Goal: Task Accomplishment & Management: Use online tool/utility

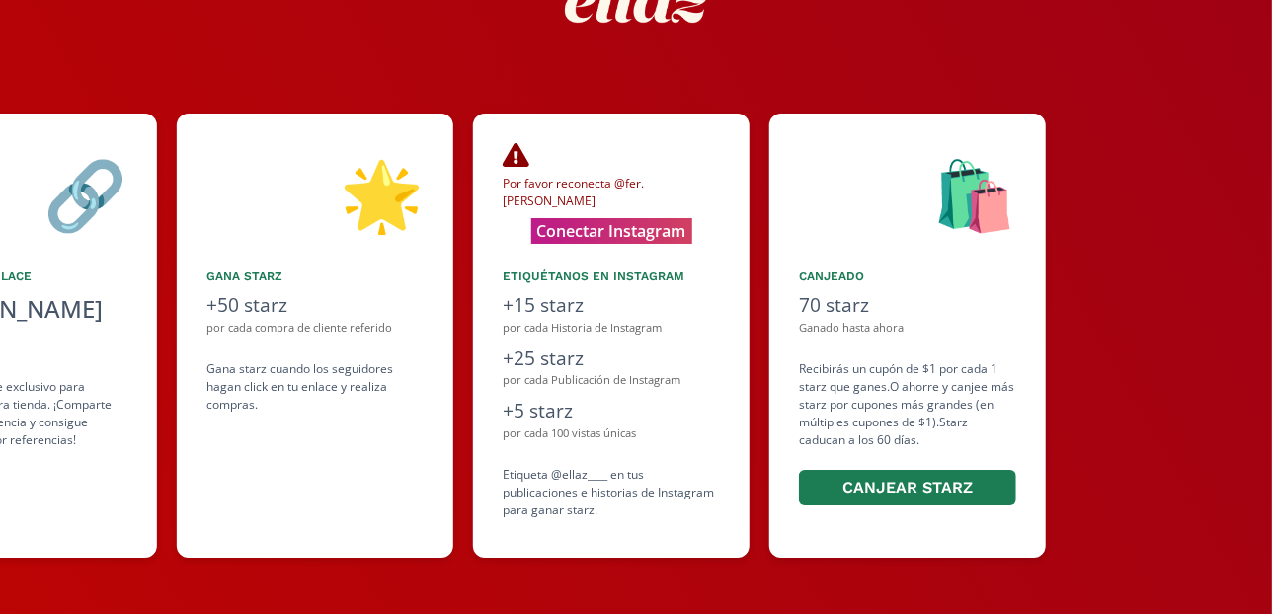
scroll to position [0, 889]
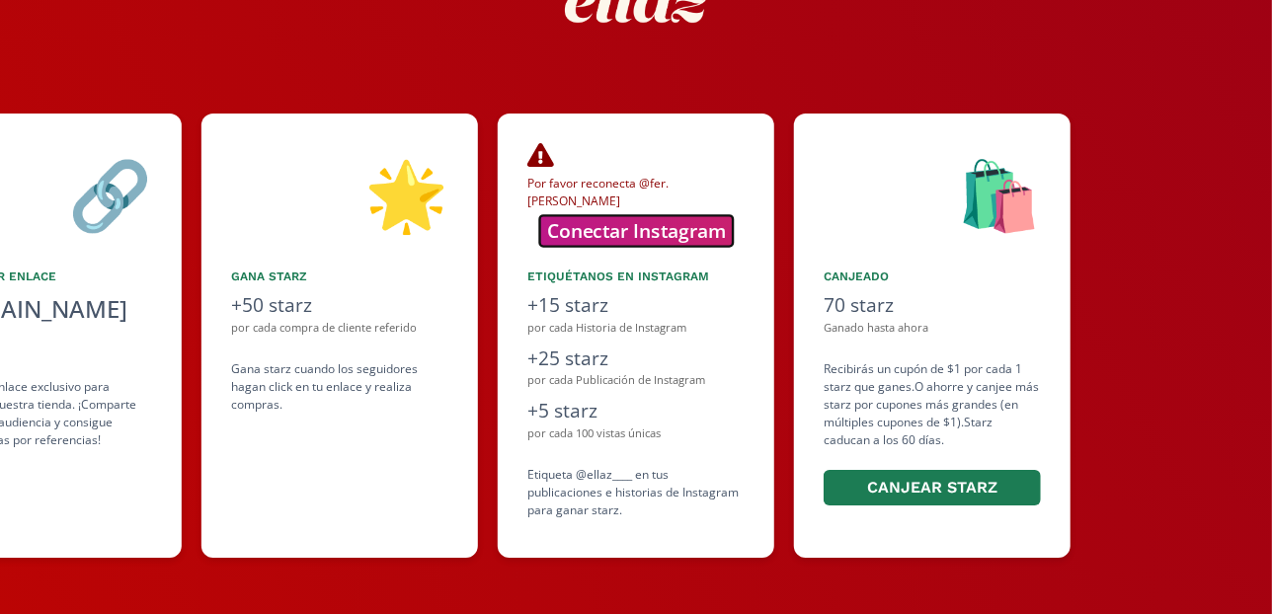
click at [703, 232] on button "Conectar Instagram" at bounding box center [636, 230] width 194 height 31
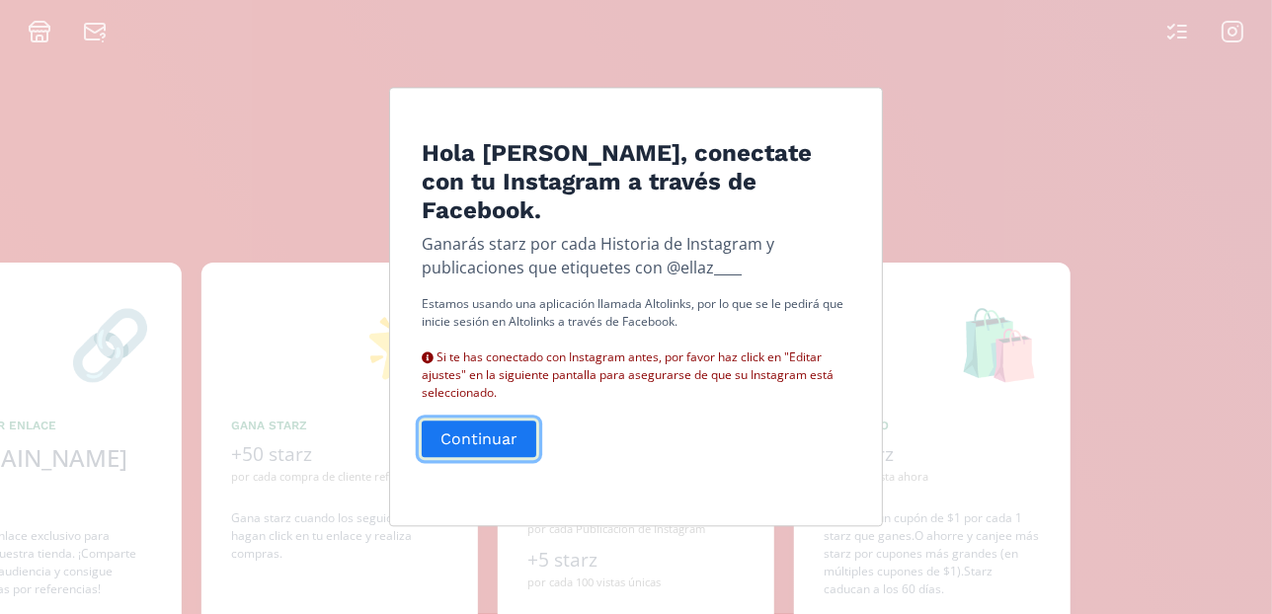
click at [484, 443] on button "Continuar" at bounding box center [479, 440] width 120 height 42
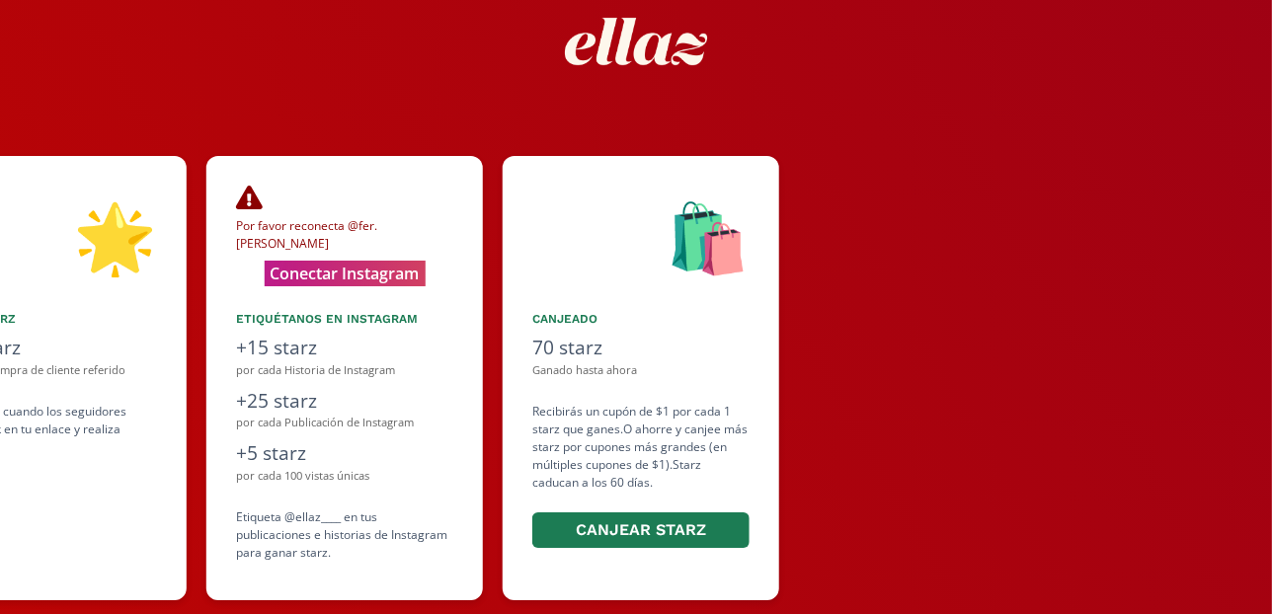
scroll to position [0, 1185]
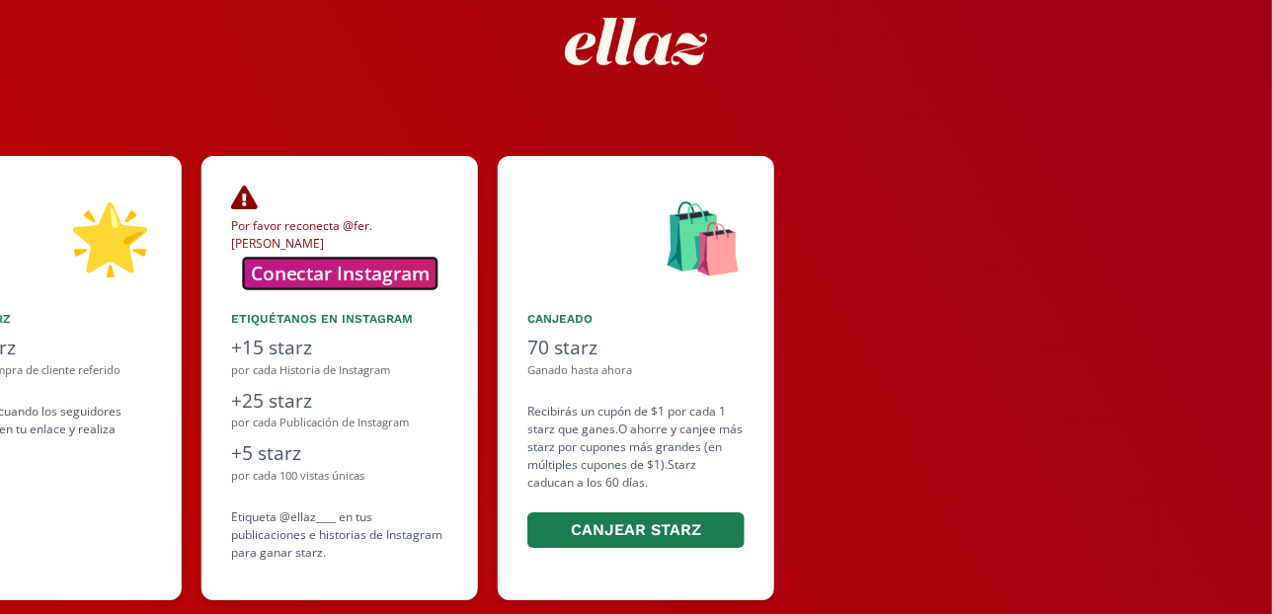
click at [322, 281] on button "Conectar Instagram" at bounding box center [340, 273] width 194 height 31
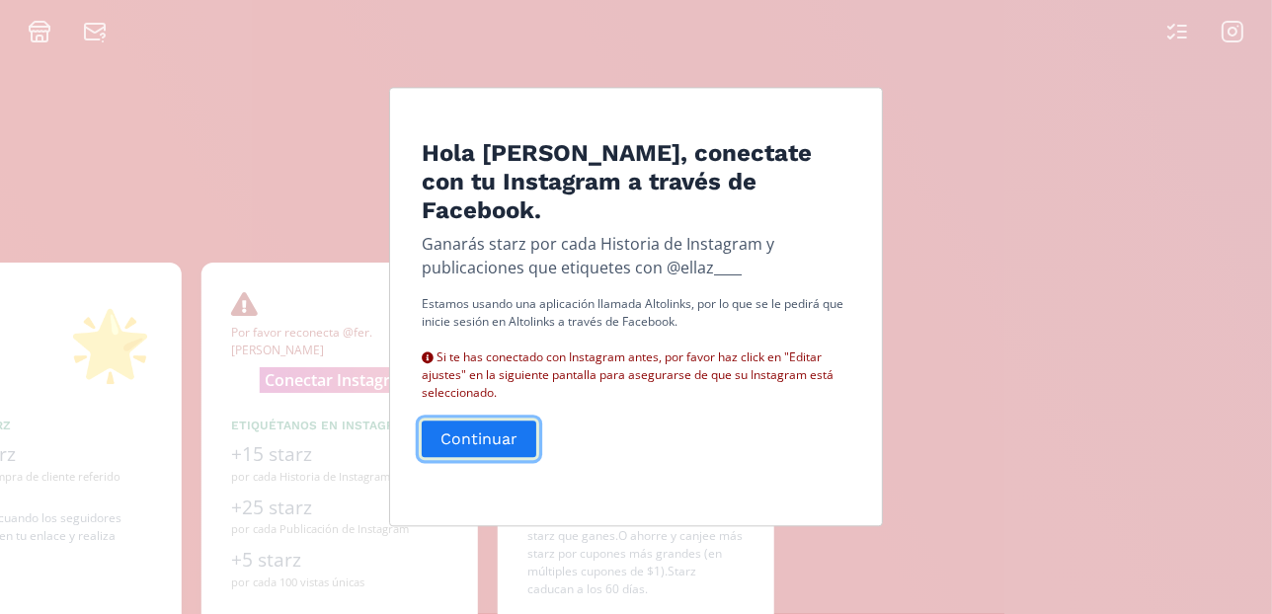
click at [505, 425] on button "Continuar" at bounding box center [479, 440] width 120 height 42
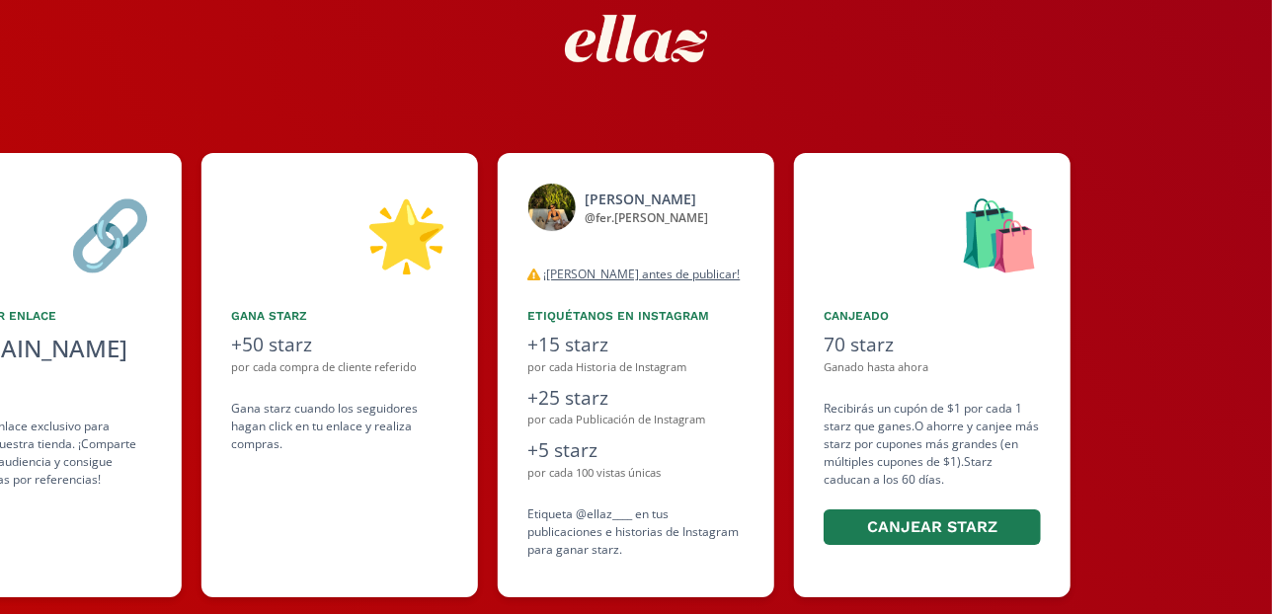
scroll to position [151, 0]
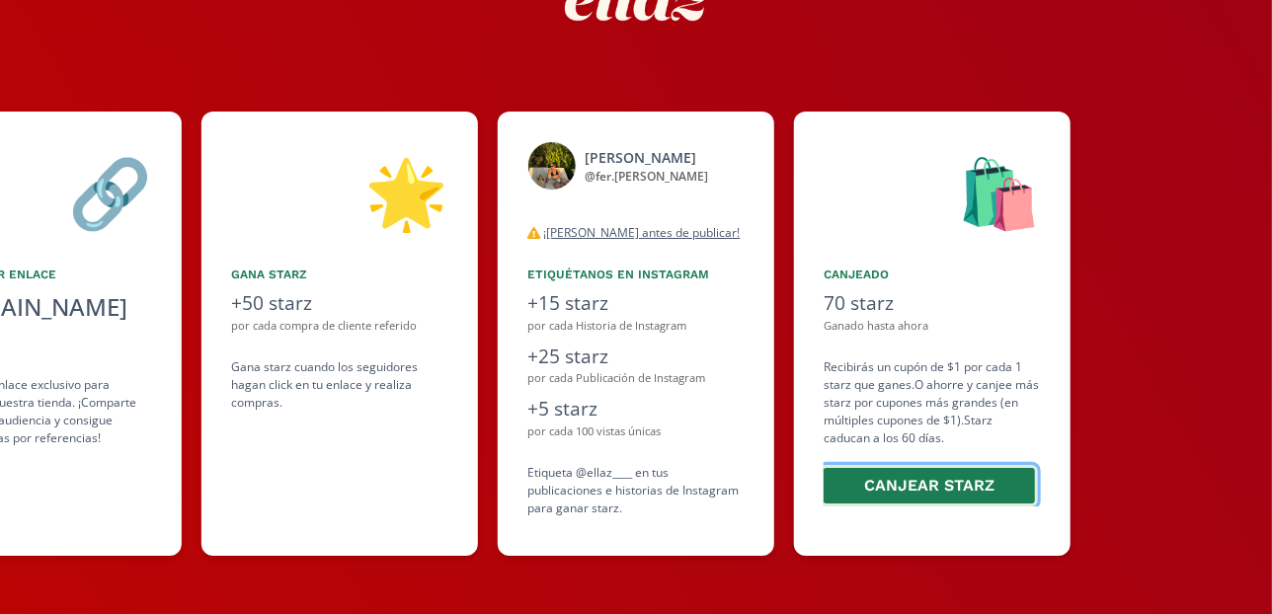
click at [938, 487] on button "Canjear starz" at bounding box center [929, 486] width 217 height 42
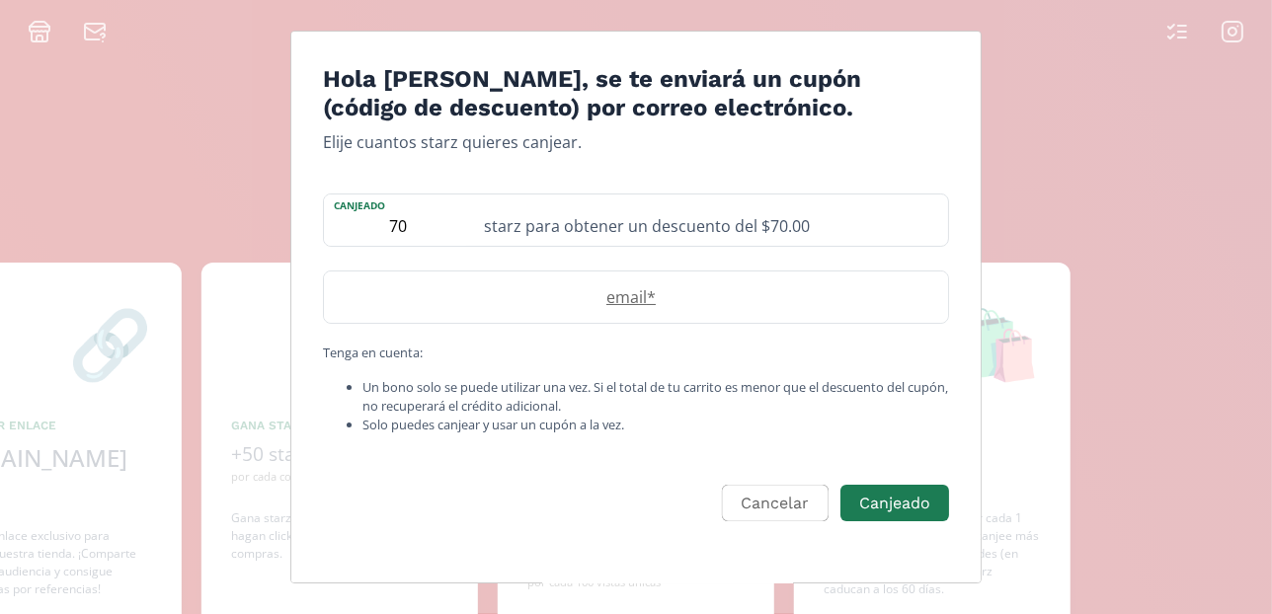
scroll to position [0, 0]
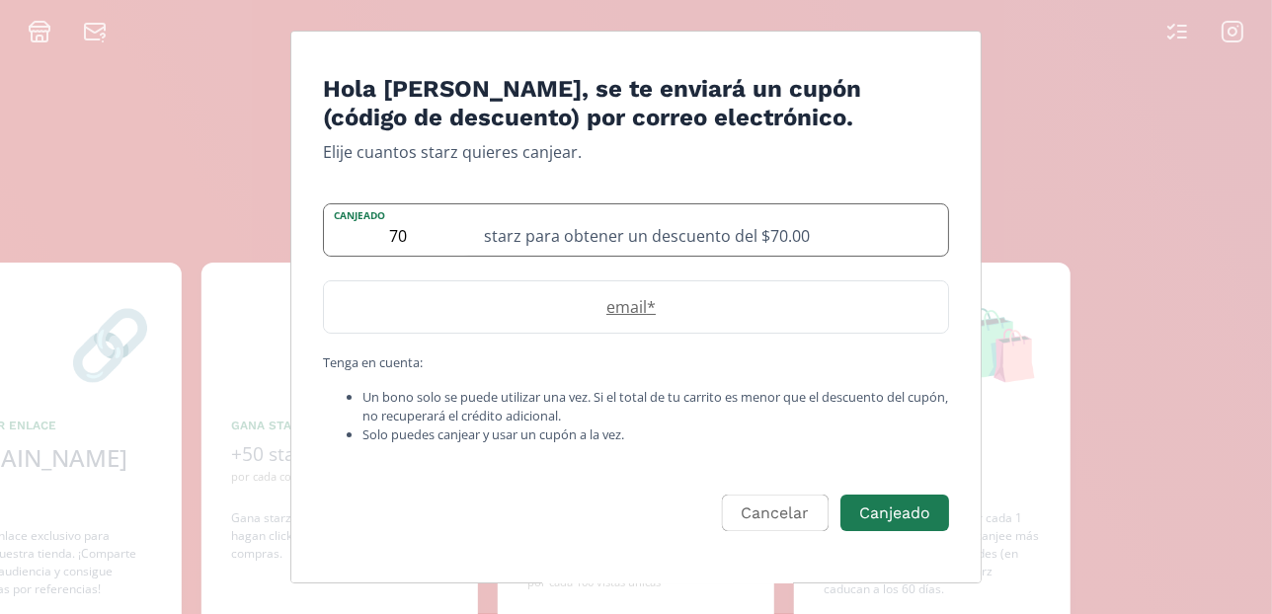
click at [403, 223] on input "70" at bounding box center [398, 229] width 148 height 51
click at [536, 441] on li "Solo puedes canjear y usar un cupón a la vez." at bounding box center [655, 435] width 587 height 19
click at [768, 519] on button "Cancelar" at bounding box center [772, 513] width 112 height 42
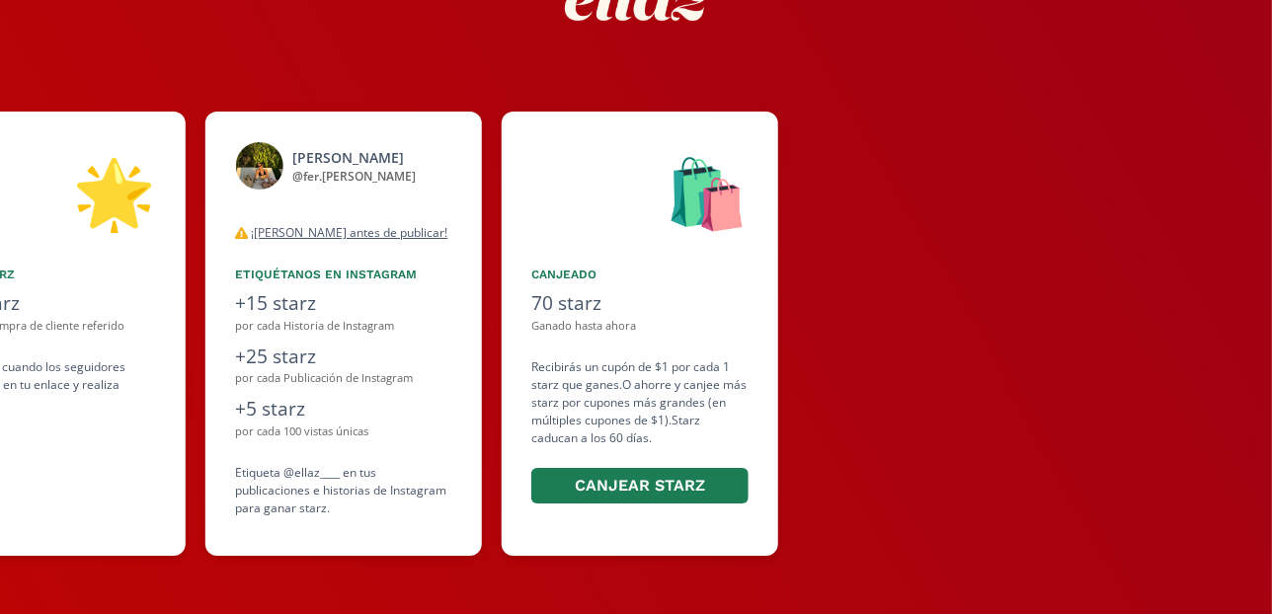
scroll to position [0, 1185]
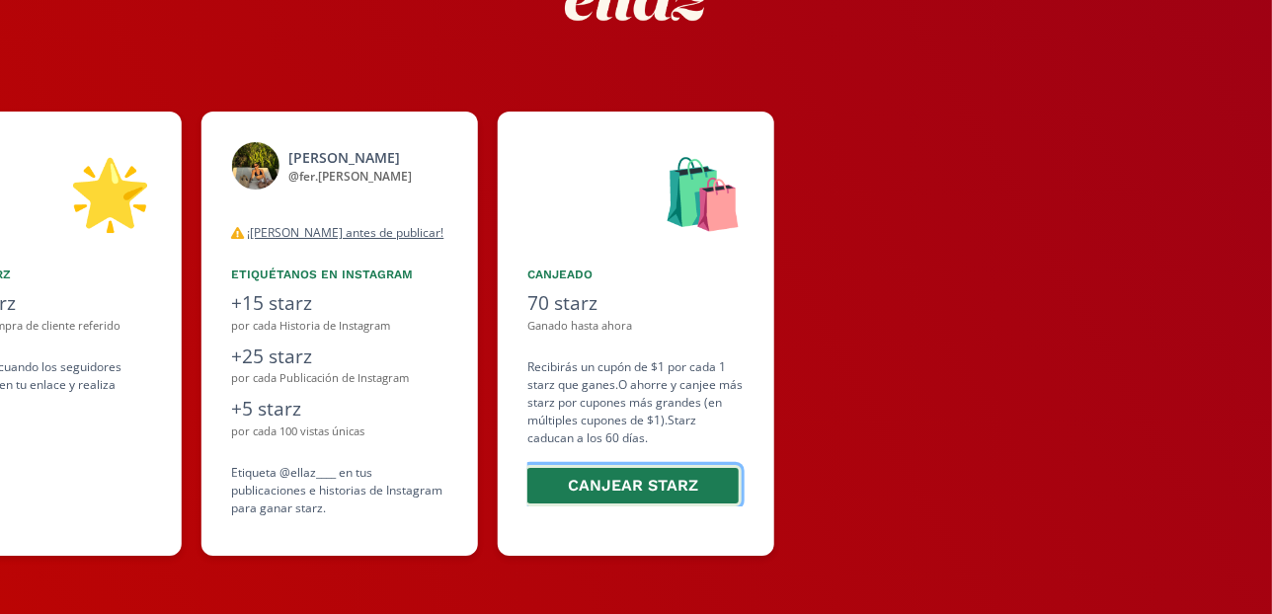
click at [612, 499] on button "Canjear starz" at bounding box center [632, 486] width 217 height 42
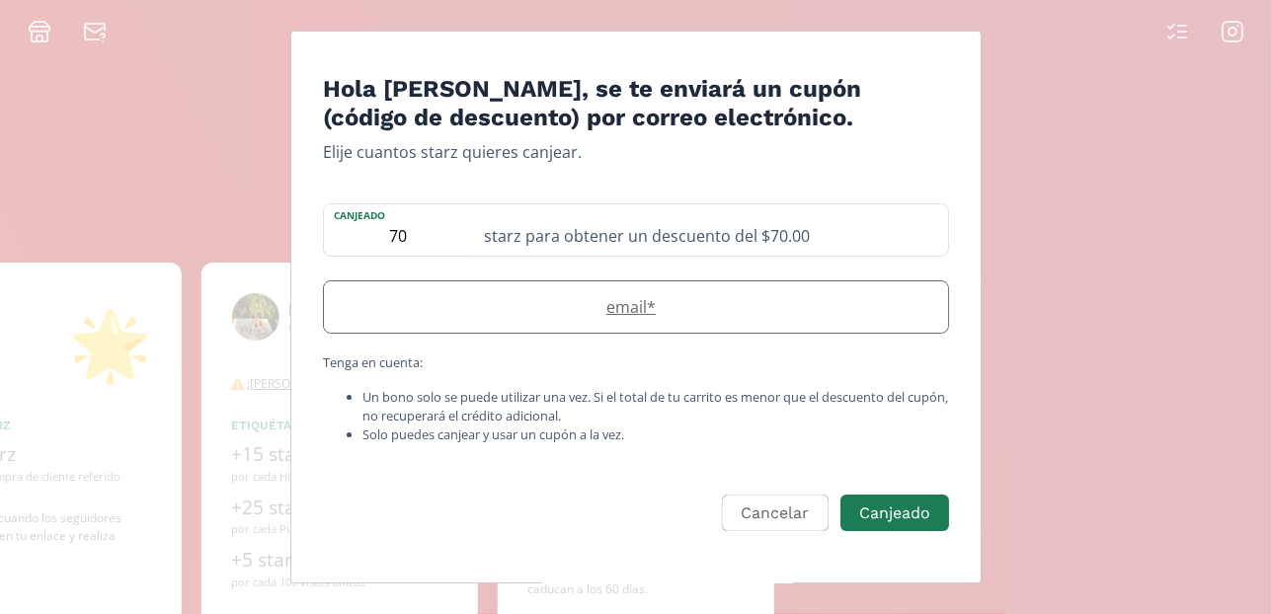
click at [638, 316] on label "email *" at bounding box center [626, 307] width 604 height 24
type input "fer.mancilla603@gmail.com"
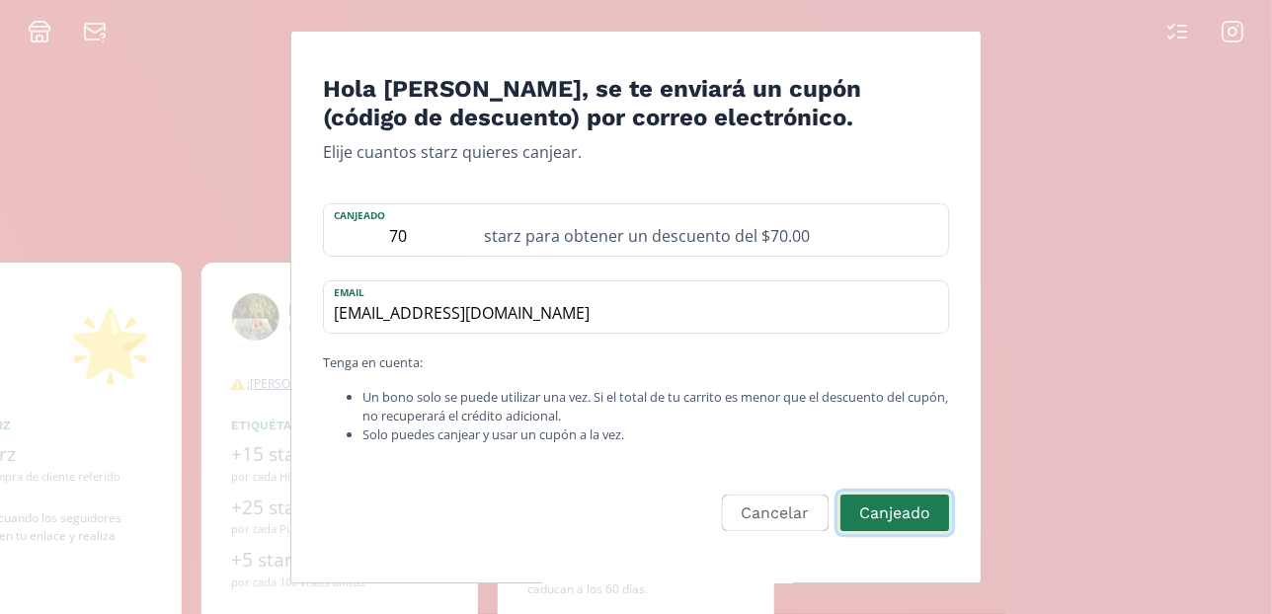
click at [919, 508] on button "Canjeado" at bounding box center [894, 513] width 115 height 42
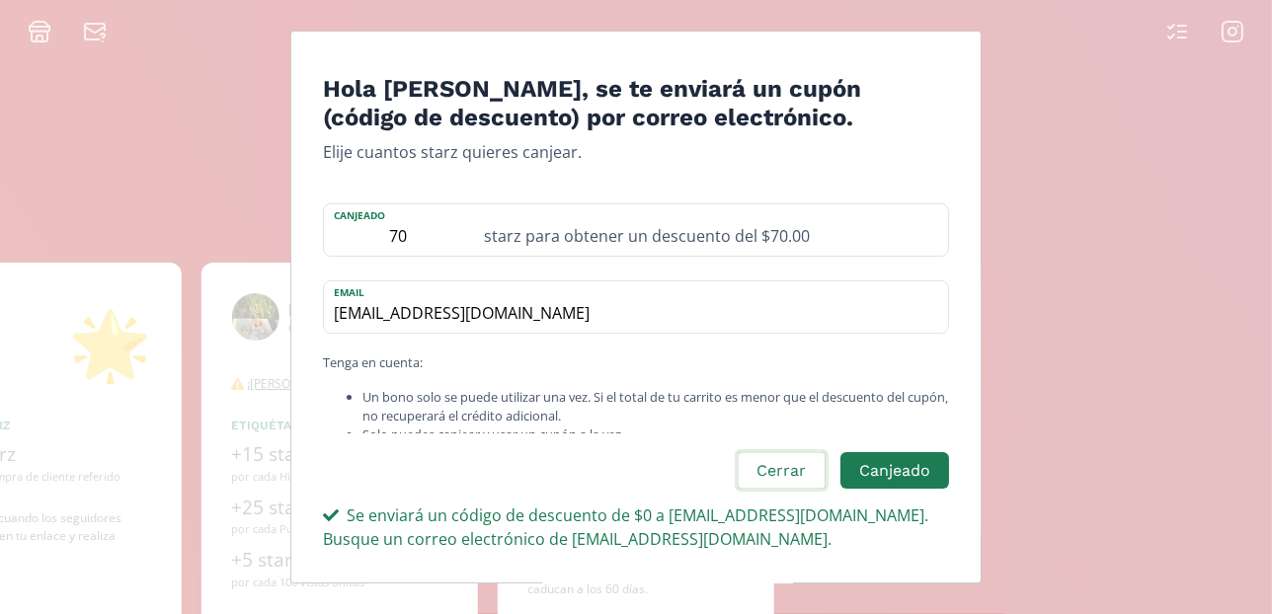
click at [798, 470] on button "Cerrar" at bounding box center [781, 470] width 93 height 42
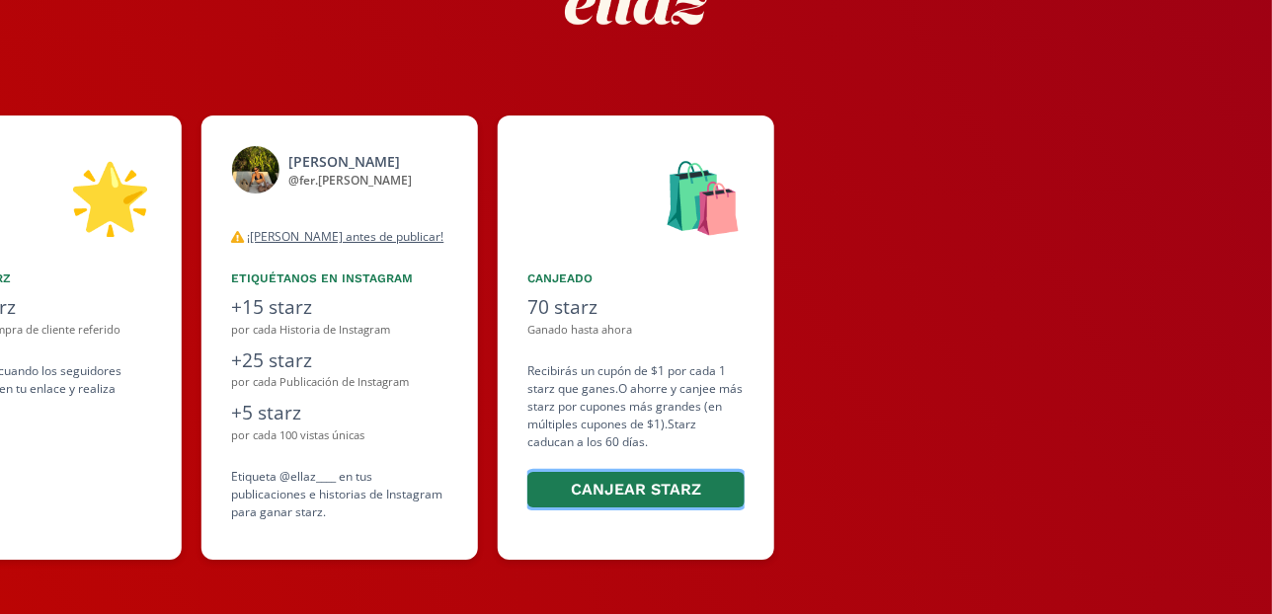
scroll to position [151, 0]
